Goal: Task Accomplishment & Management: Complete application form

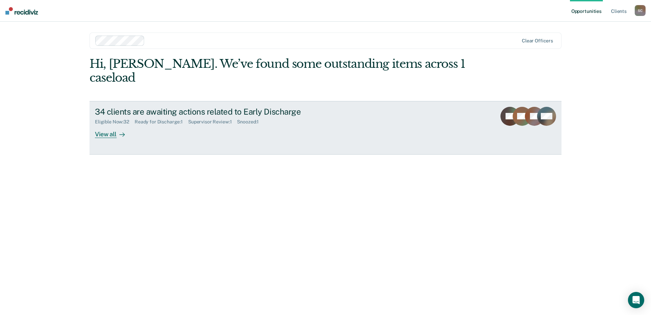
click at [115, 125] on div "View all" at bounding box center [114, 131] width 38 height 13
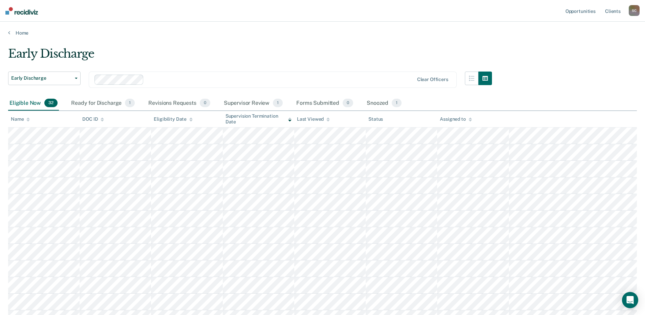
scroll to position [34, 0]
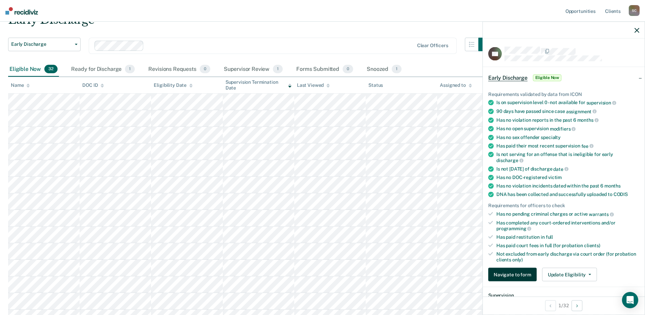
click at [518, 271] on button "Navigate to form" at bounding box center [513, 275] width 48 height 14
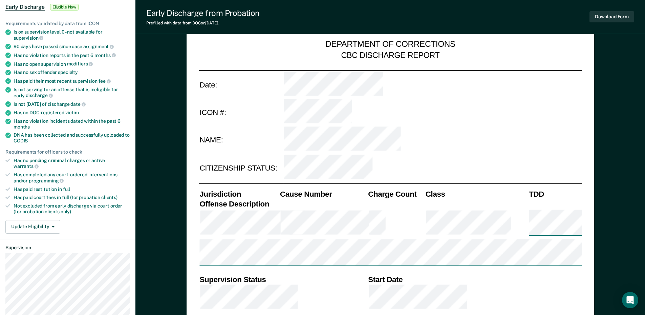
scroll to position [102, 0]
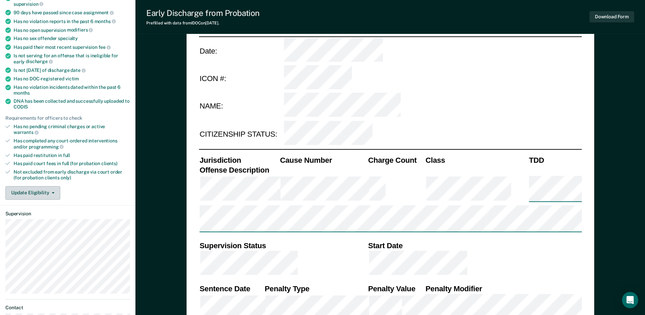
click at [45, 192] on button "Update Eligibility" at bounding box center [32, 193] width 55 height 14
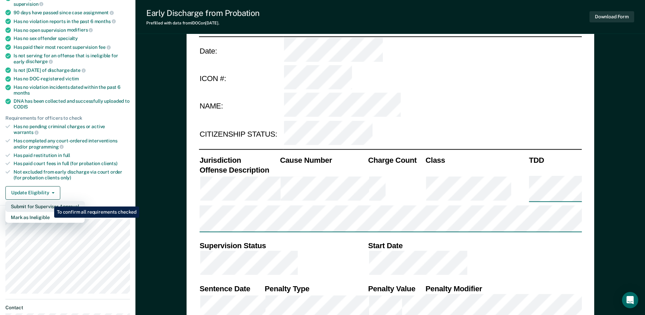
click at [49, 201] on button "Submit for Supervisor Approval" at bounding box center [44, 206] width 79 height 11
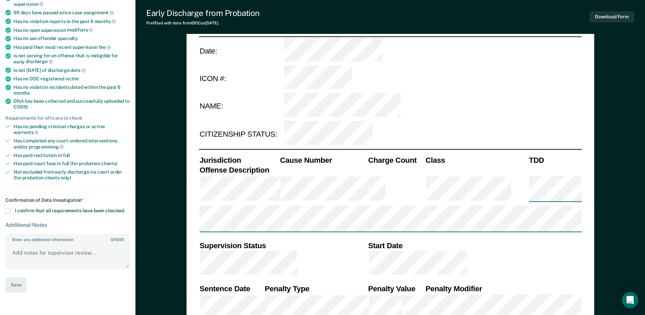
click at [7, 208] on span at bounding box center [7, 210] width 5 height 5
click at [125, 208] on input "I confirm that all requirements have been checked." at bounding box center [125, 208] width 0 height 0
click at [16, 277] on button "Save" at bounding box center [15, 284] width 21 height 15
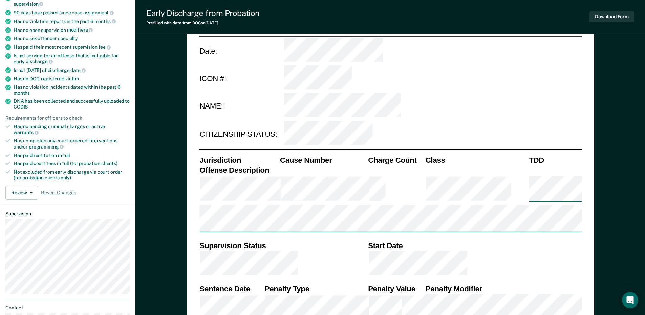
scroll to position [0, 0]
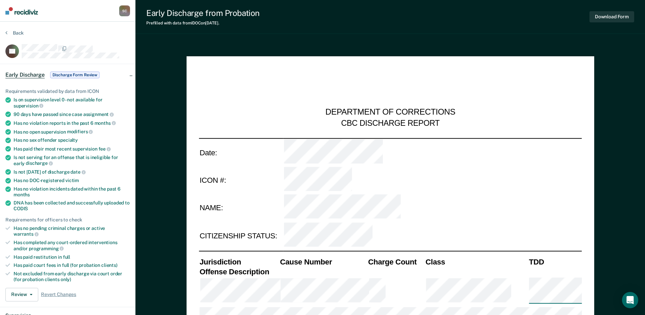
click at [303, 79] on div "DEPARTMENT OF CORRECTIONS CBC DISCHARGE REPORT" at bounding box center [390, 98] width 383 height 59
type textarea "x"
click at [507, 114] on div "DEPARTMENT OF CORRECTIONS CBC DISCHARGE REPORT" at bounding box center [390, 98] width 383 height 59
click at [7, 32] on icon at bounding box center [6, 32] width 2 height 5
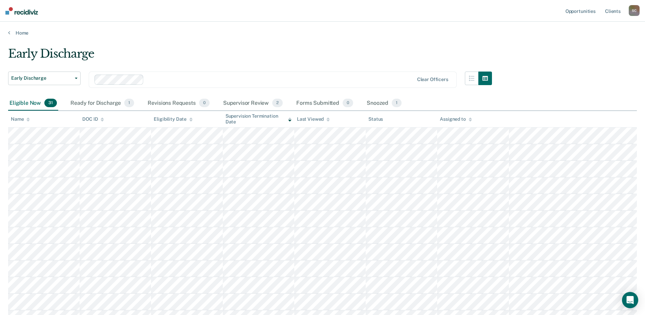
click at [308, 26] on div "Home" at bounding box center [322, 29] width 645 height 14
click at [308, 25] on div "Home" at bounding box center [322, 29] width 645 height 14
